Goal: Task Accomplishment & Management: Manage account settings

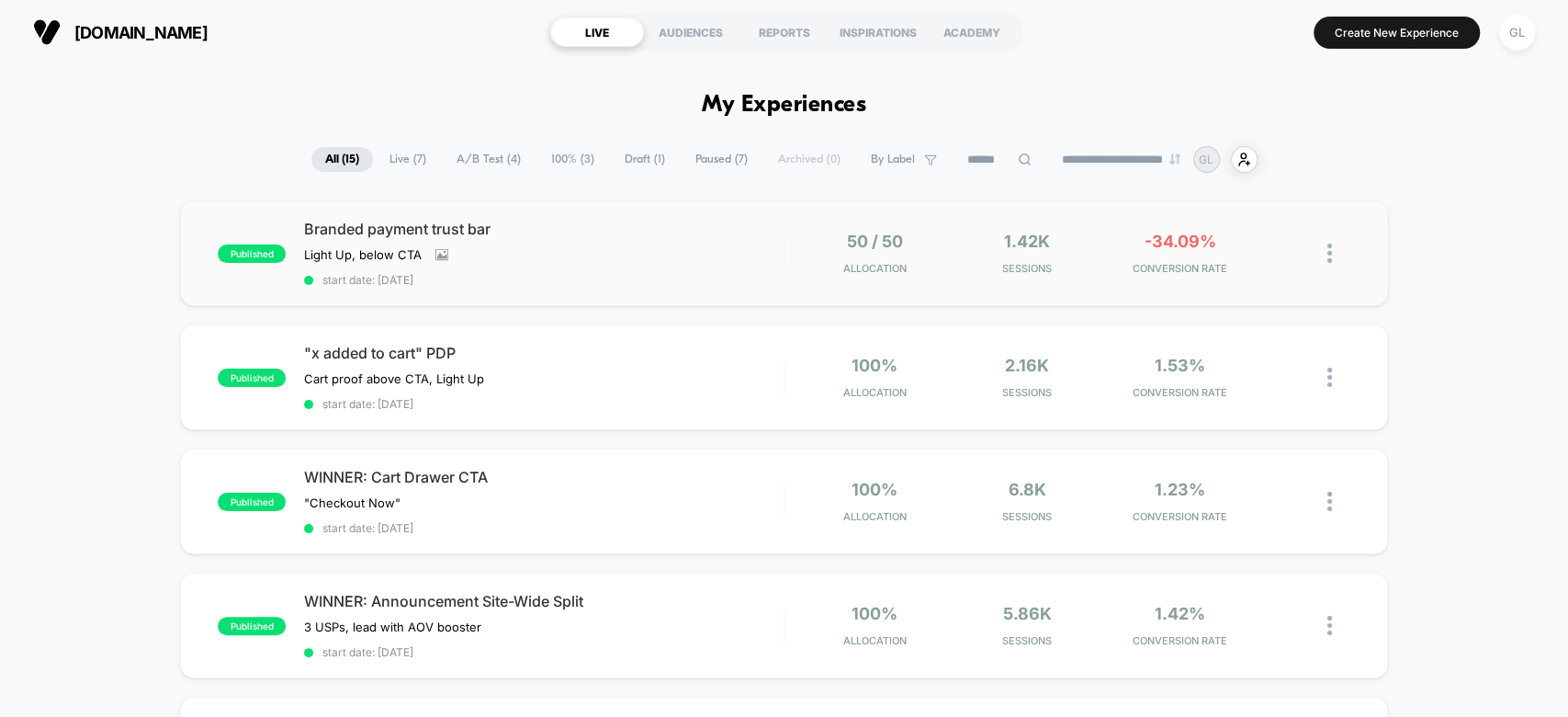
click at [1330, 253] on img at bounding box center [1330, 254] width 5 height 19
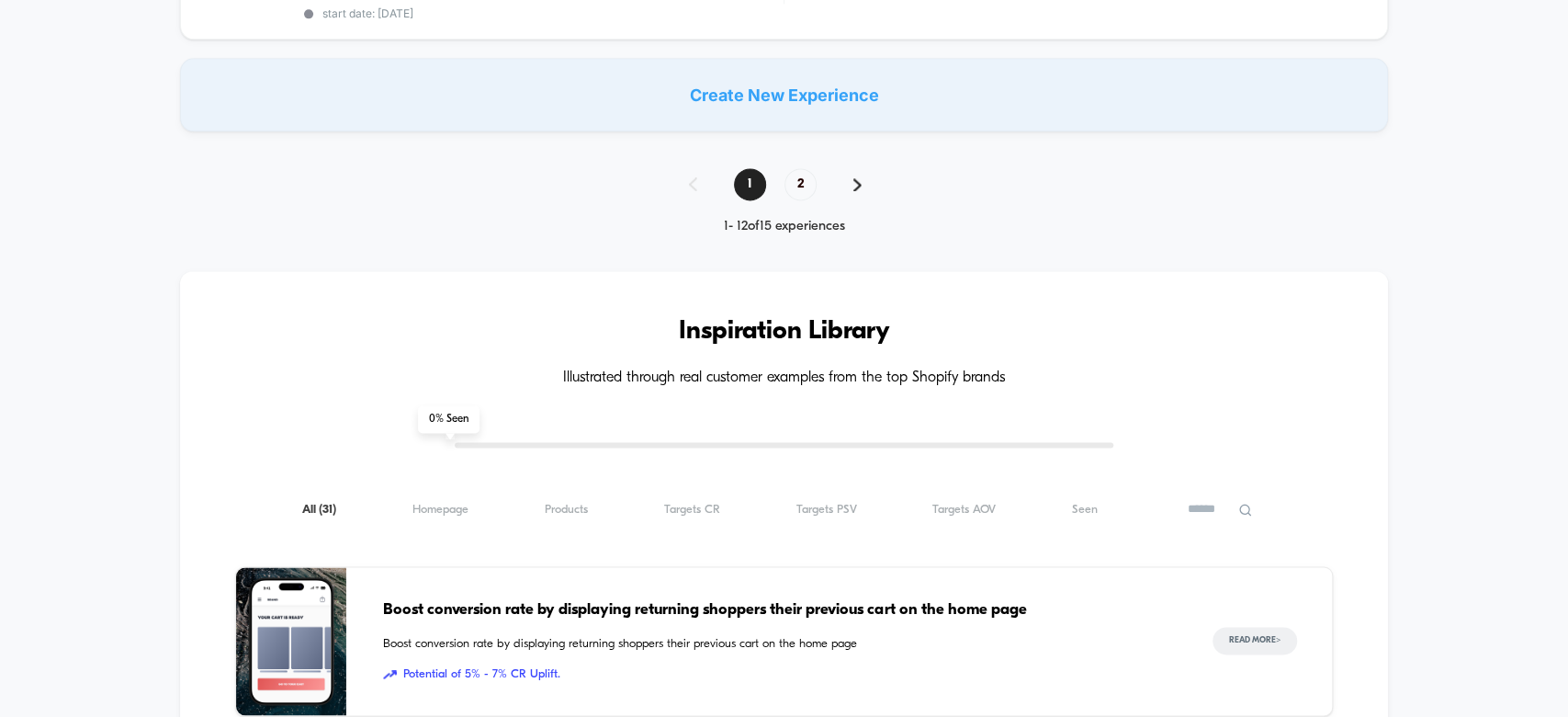
scroll to position [1669, 0]
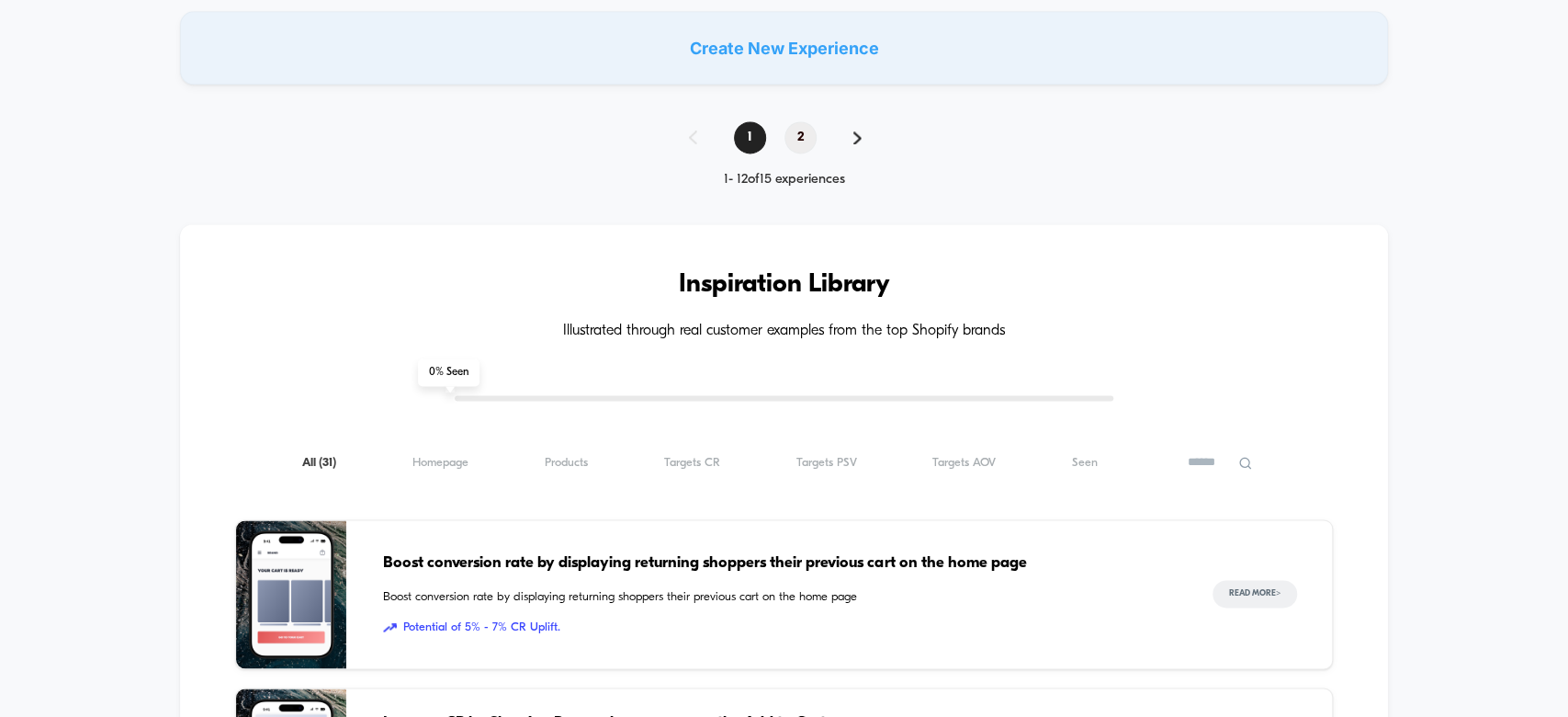
click at [812, 121] on span "2" at bounding box center [800, 136] width 32 height 32
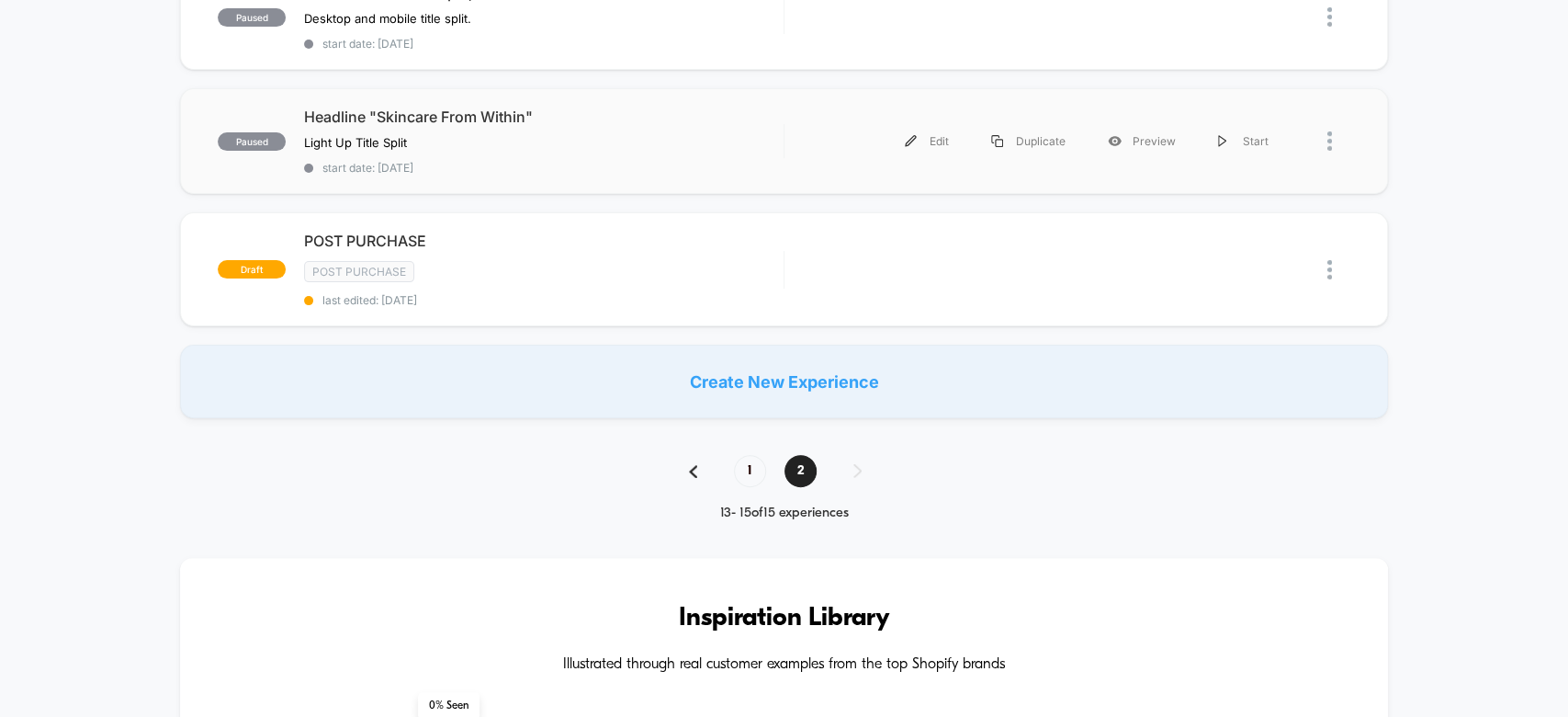
scroll to position [282, 0]
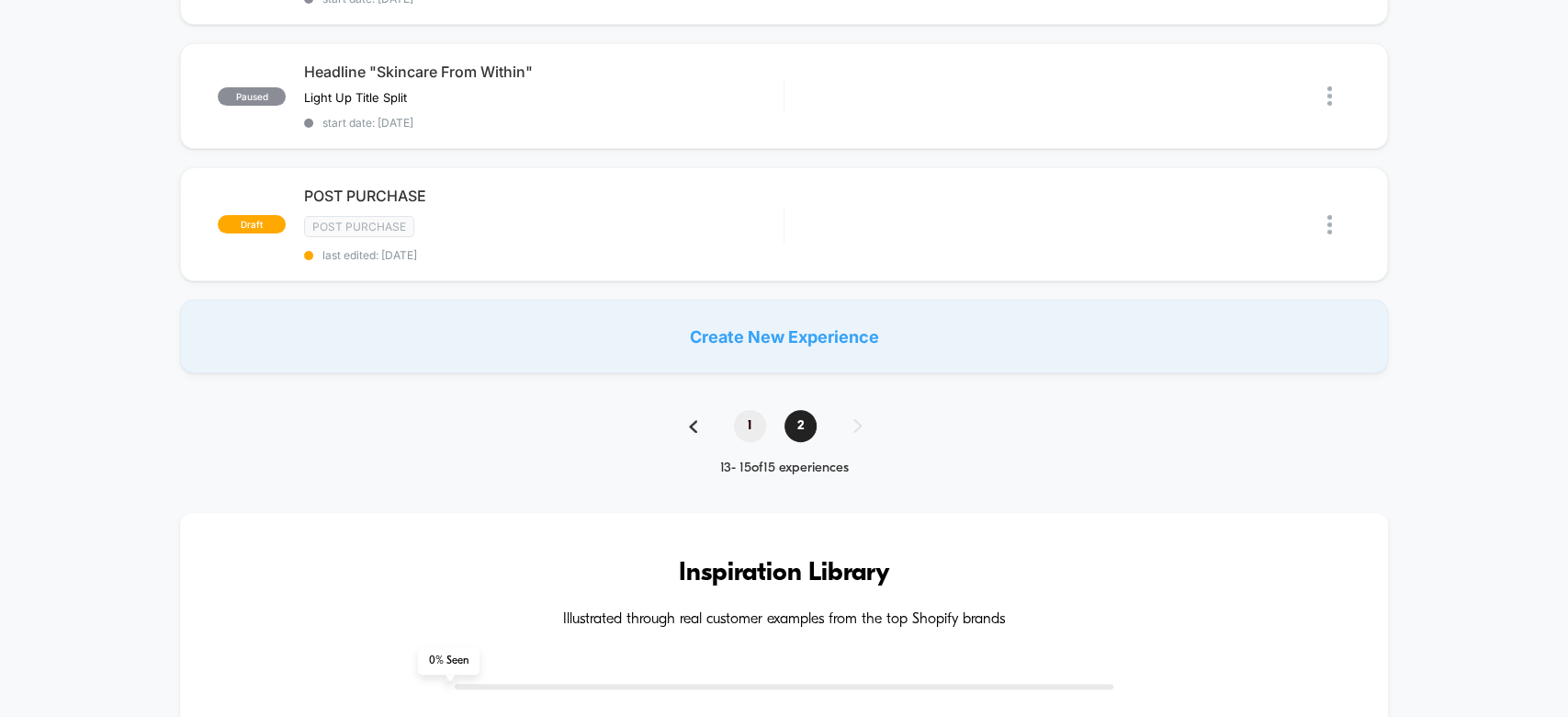
drag, startPoint x: 748, startPoint y: 386, endPoint x: 750, endPoint y: 404, distance: 18.1
click at [750, 410] on span "1" at bounding box center [750, 426] width 32 height 32
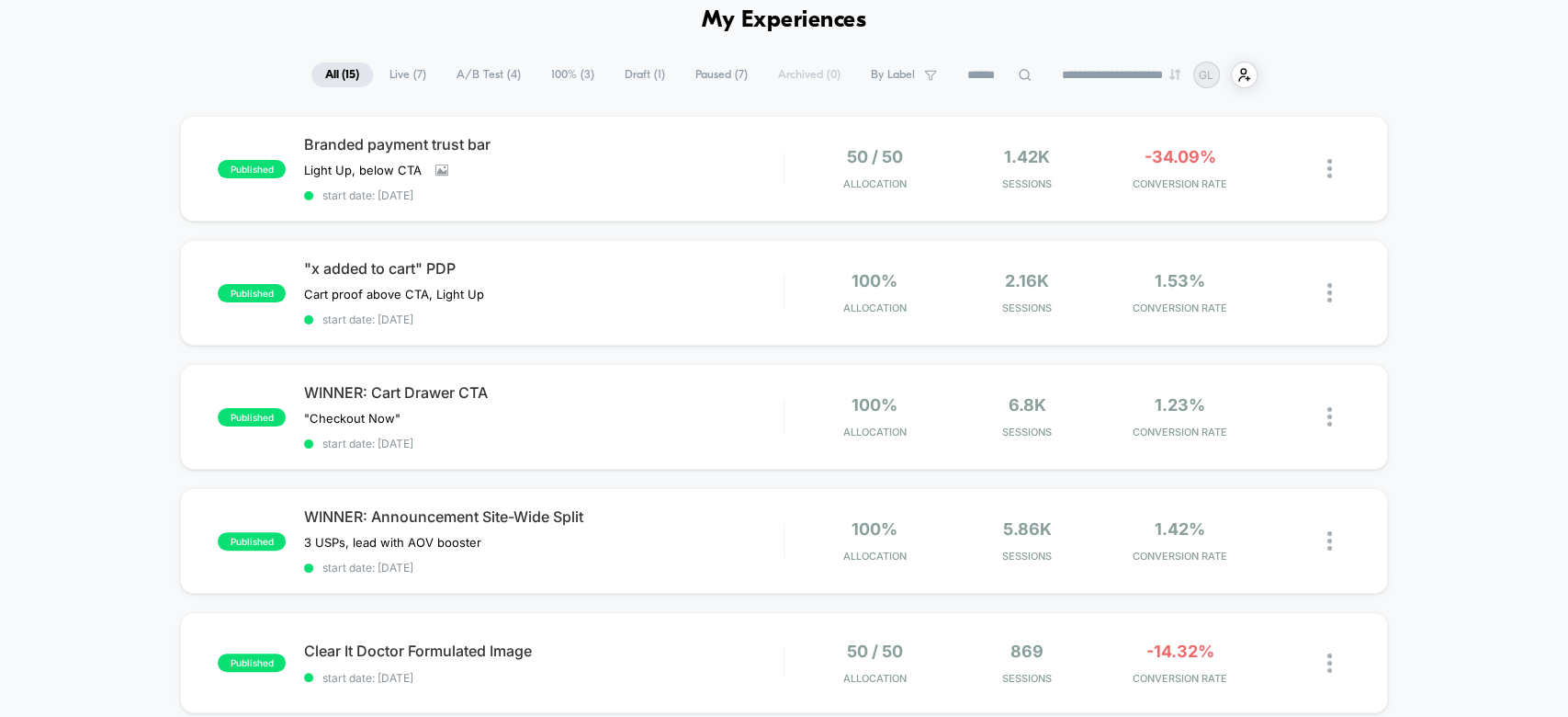
scroll to position [0, 0]
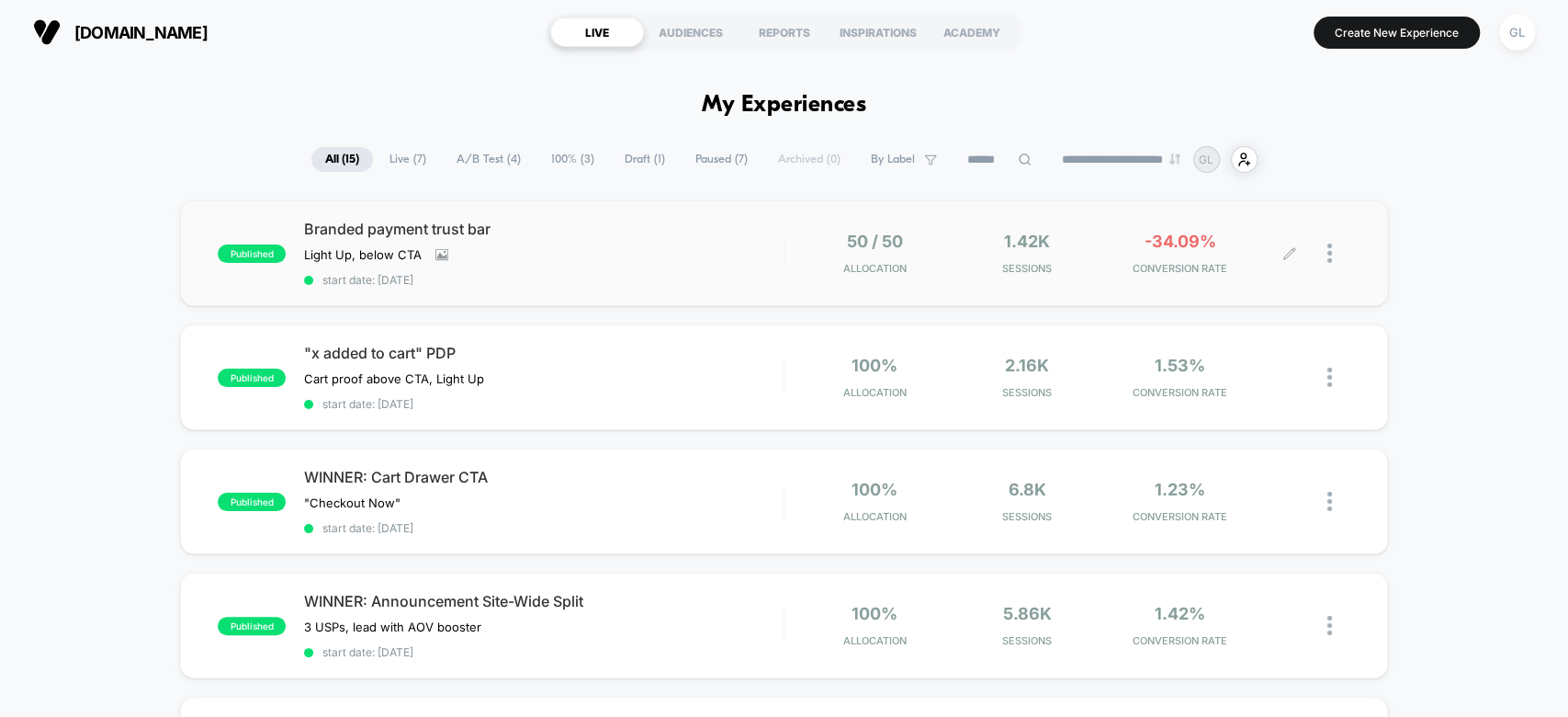
click at [1334, 261] on div at bounding box center [1340, 253] width 23 height 44
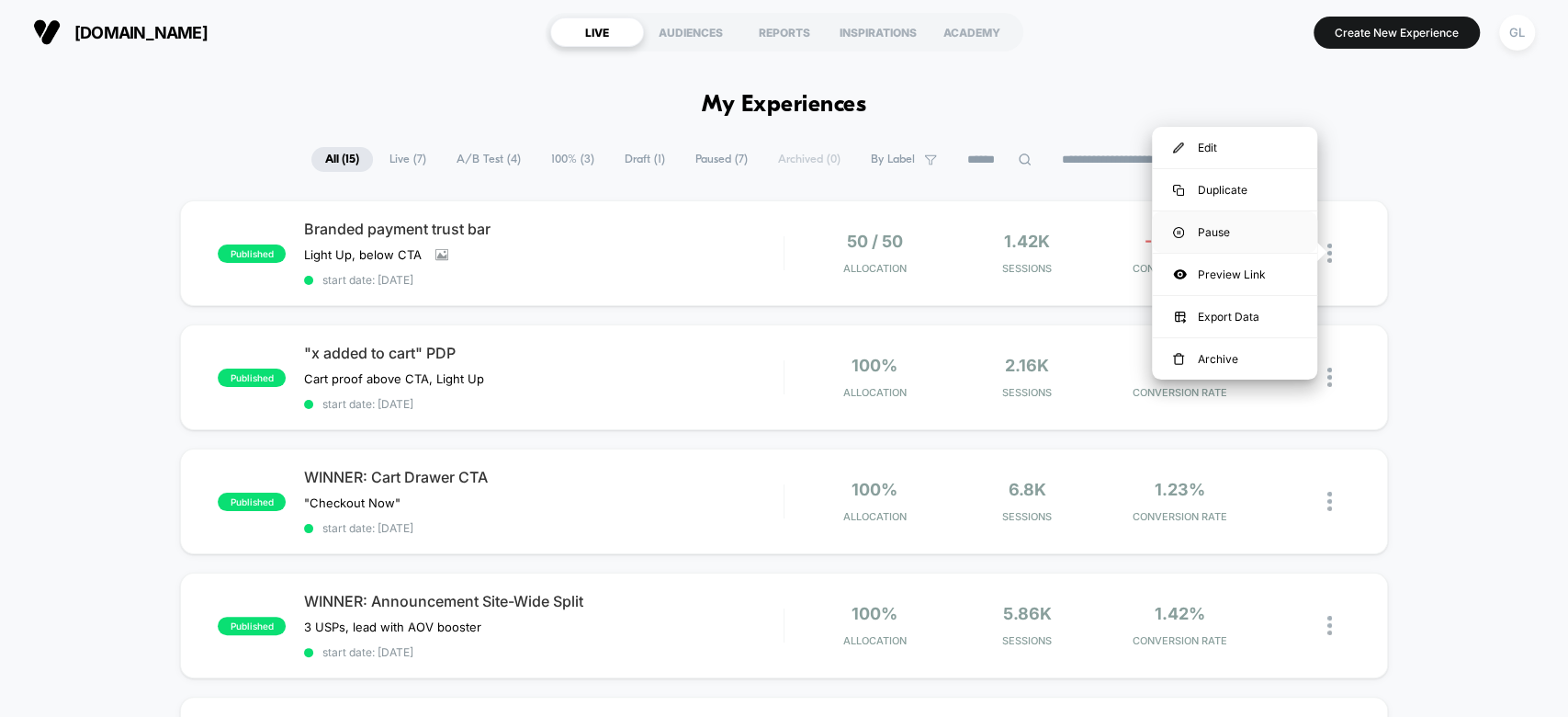
click at [1290, 239] on div "Pause" at bounding box center [1234, 231] width 165 height 42
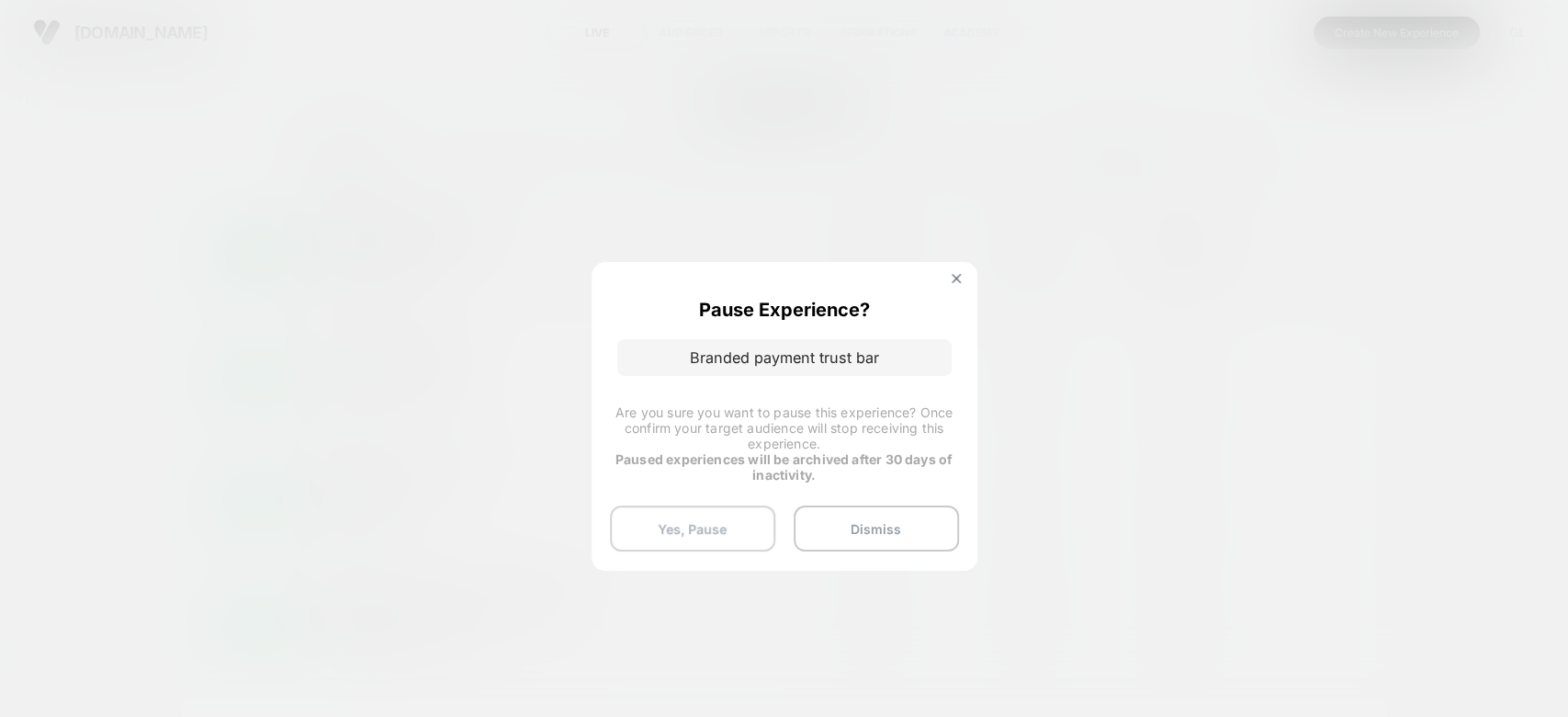
click at [740, 524] on button "Yes, Pause" at bounding box center [693, 527] width 165 height 45
